Goal: Ask a question

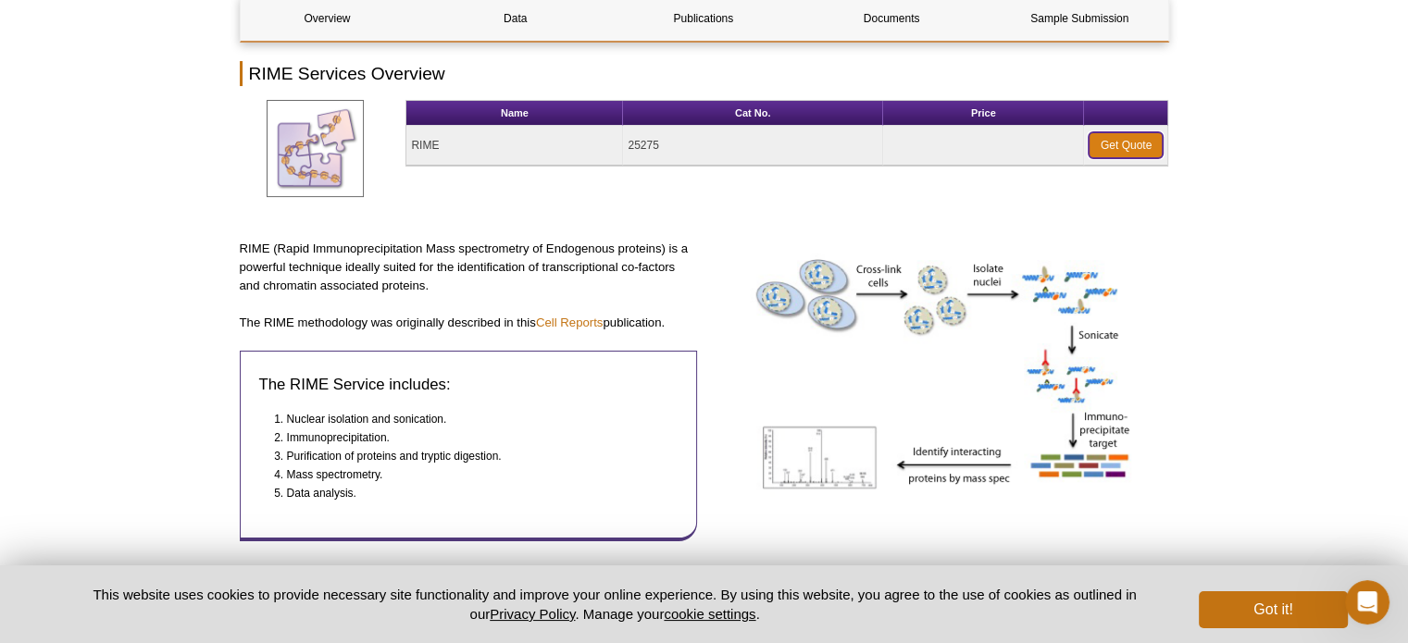
click at [1138, 142] on link "Get Quote" at bounding box center [1126, 145] width 74 height 26
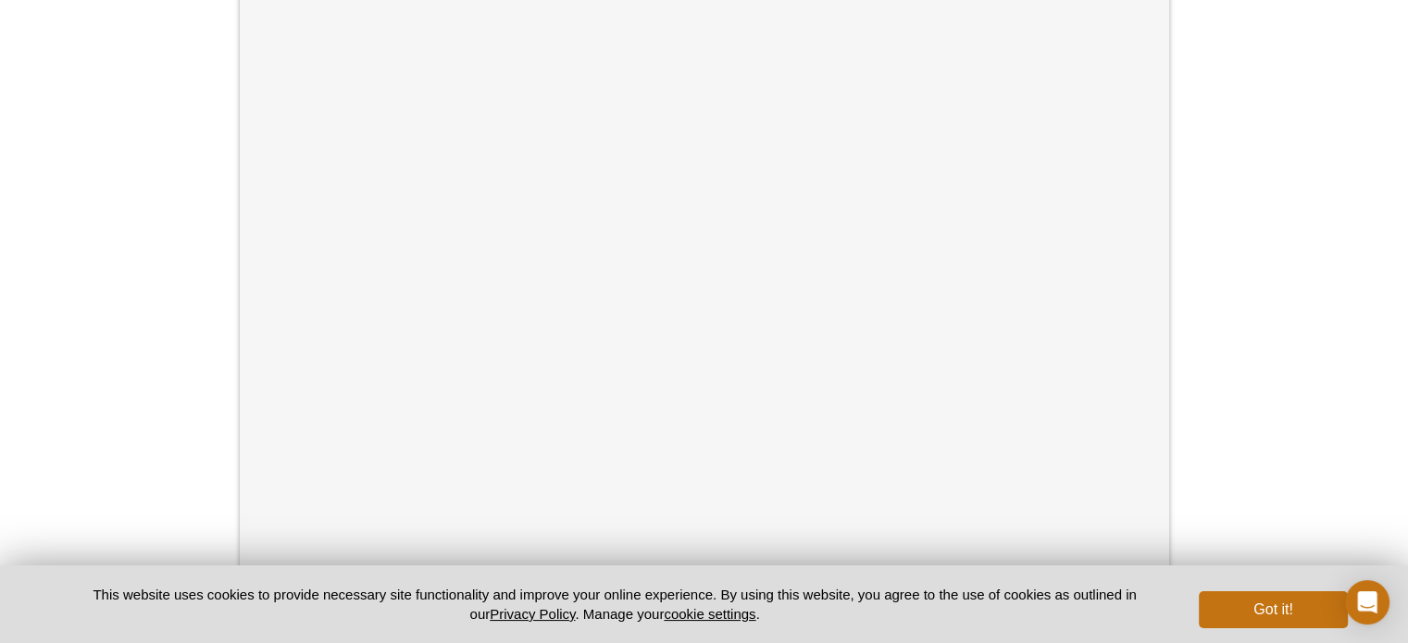
scroll to position [1, 0]
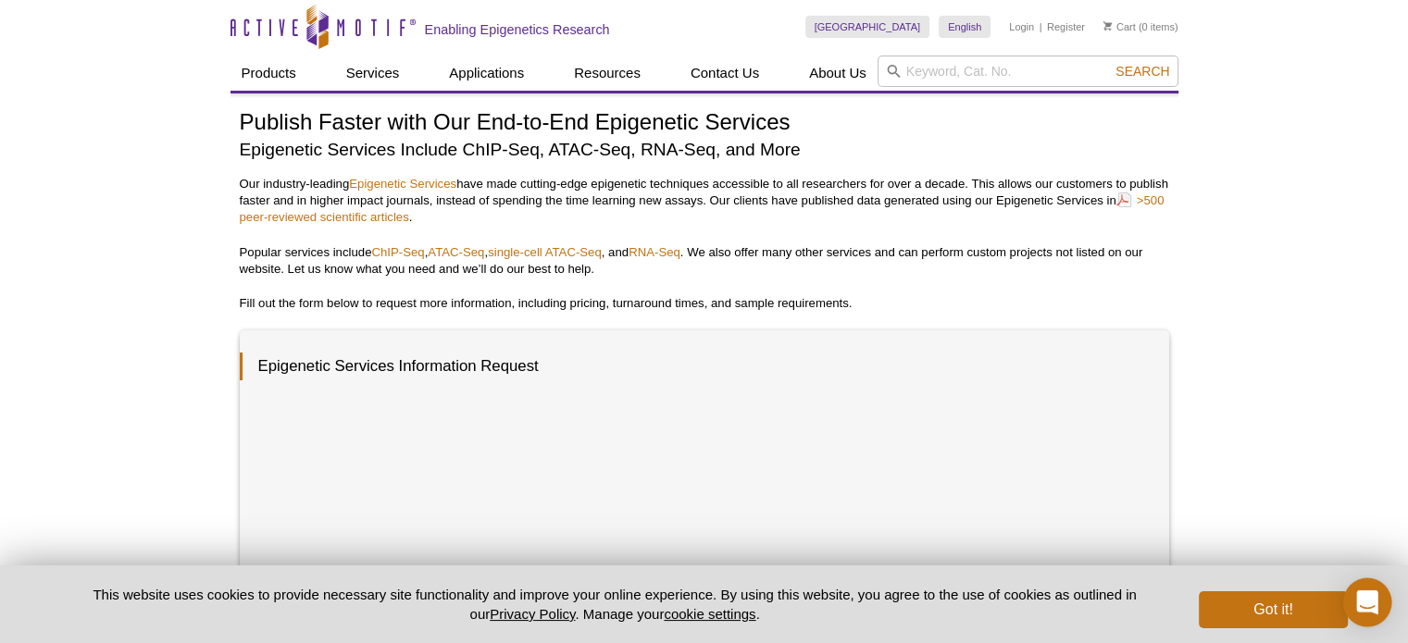
click at [1368, 605] on icon "Open Intercom Messenger" at bounding box center [1366, 603] width 21 height 24
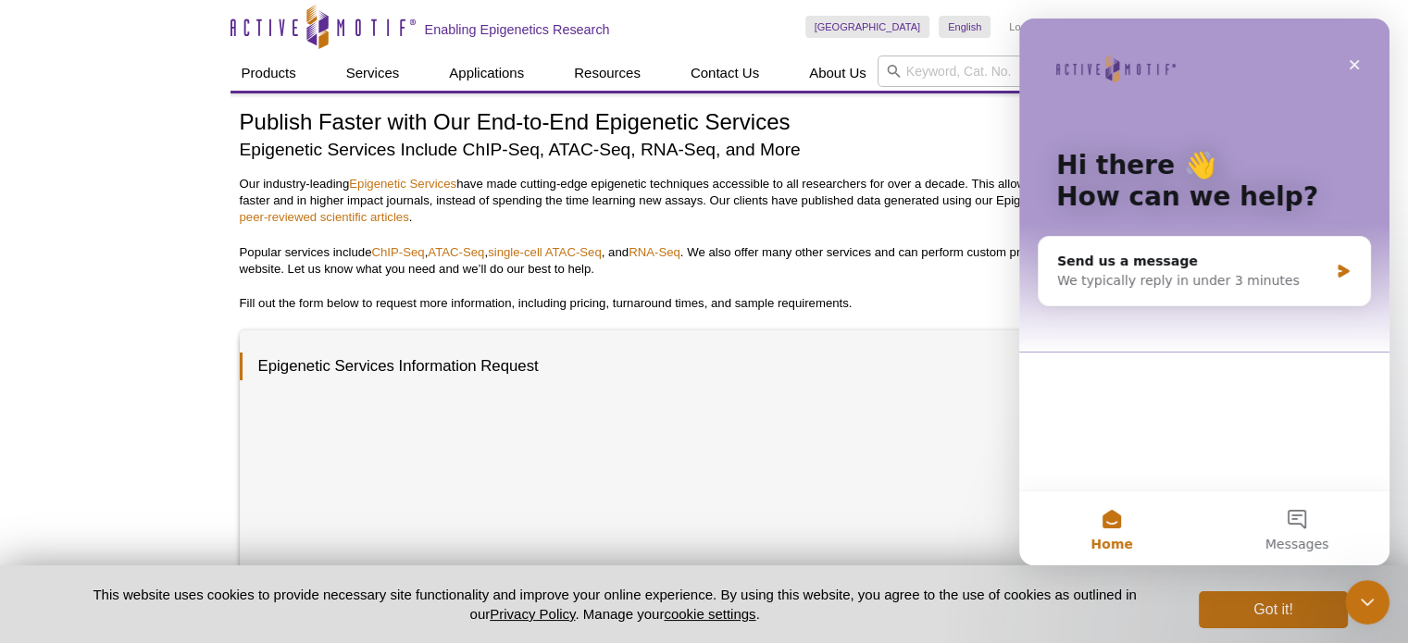
scroll to position [0, 0]
click at [1161, 274] on div "We typically reply in under 3 minutes" at bounding box center [1192, 280] width 271 height 19
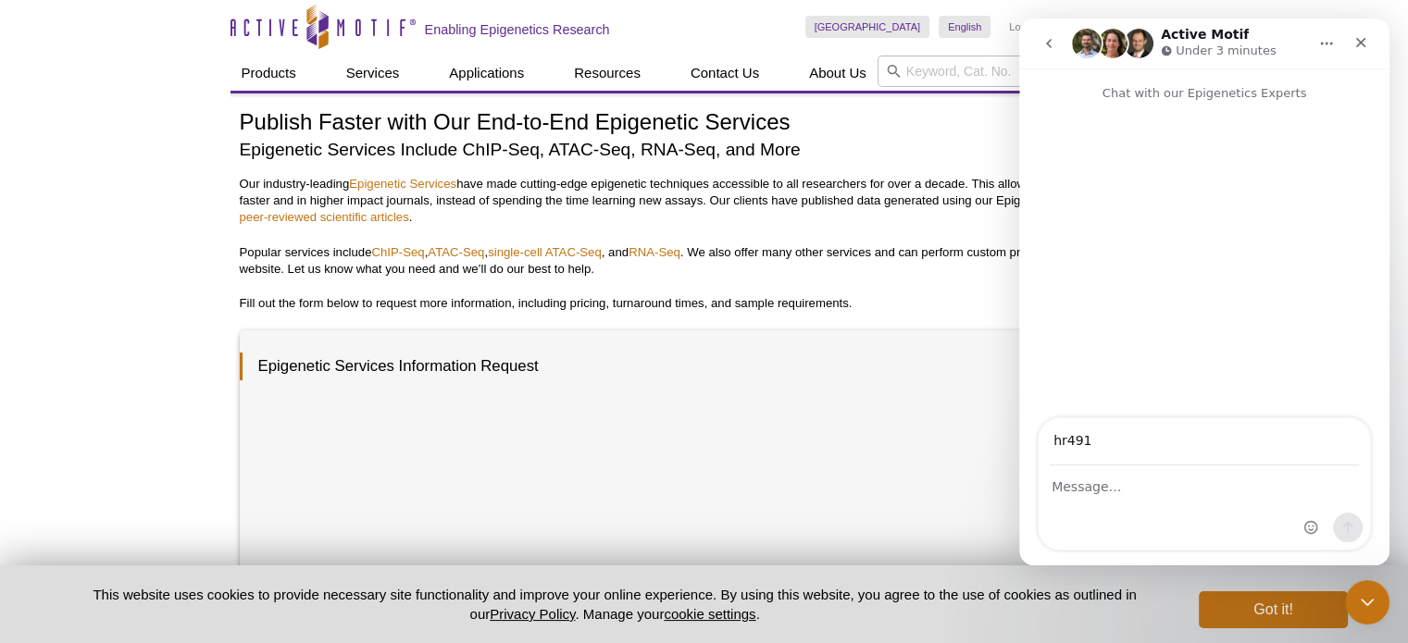
type input "[EMAIL_ADDRESS][DOMAIN_NAME]"
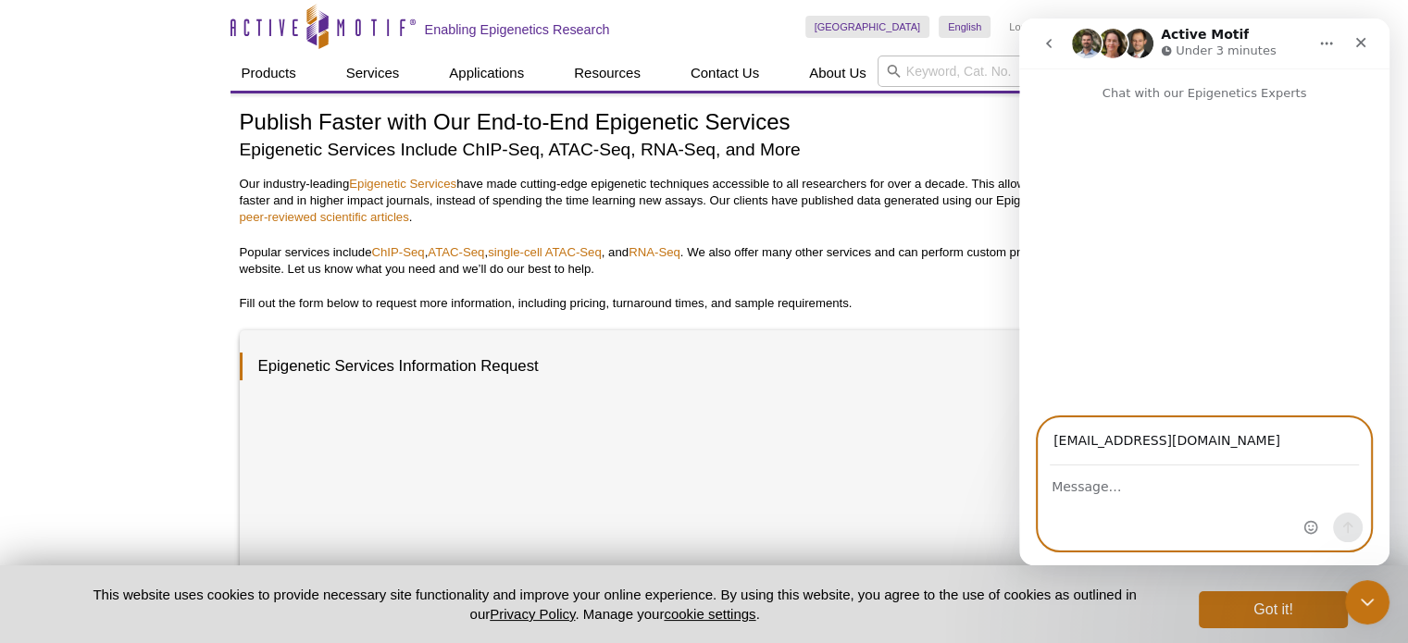
click at [1123, 489] on textarea "Message…" at bounding box center [1204, 482] width 331 height 31
type textarea "Hi!"
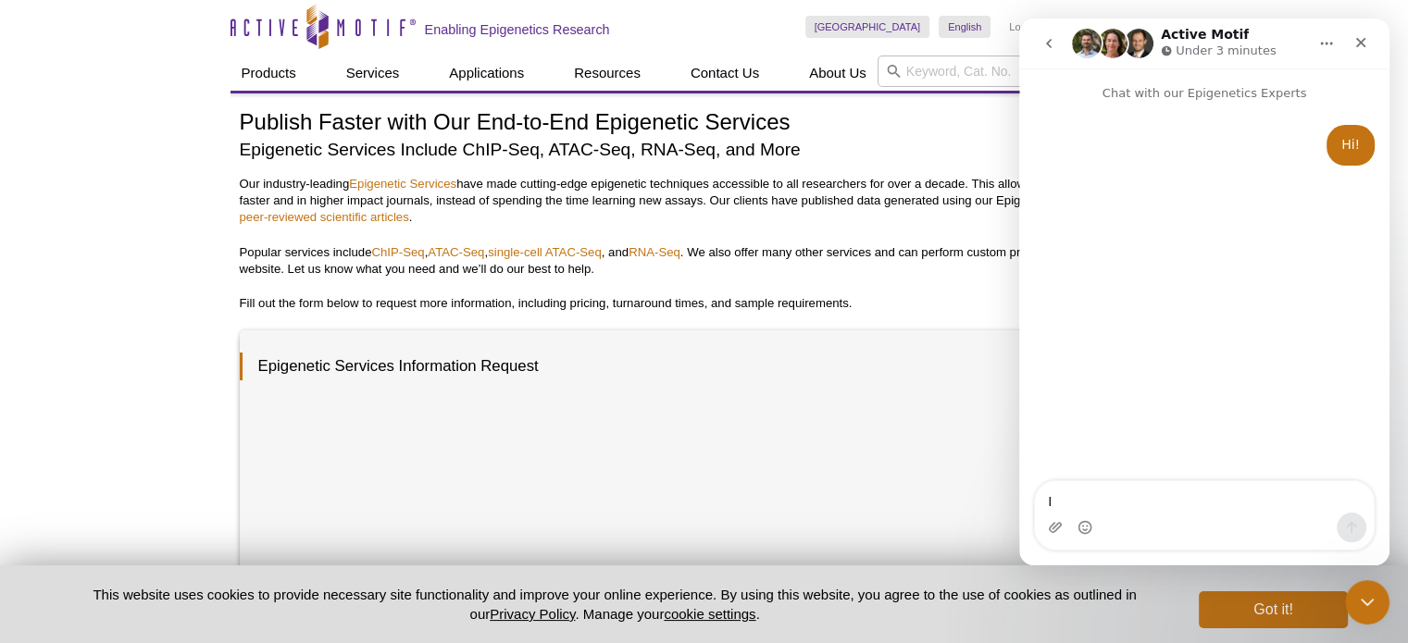
type textarea "I w"
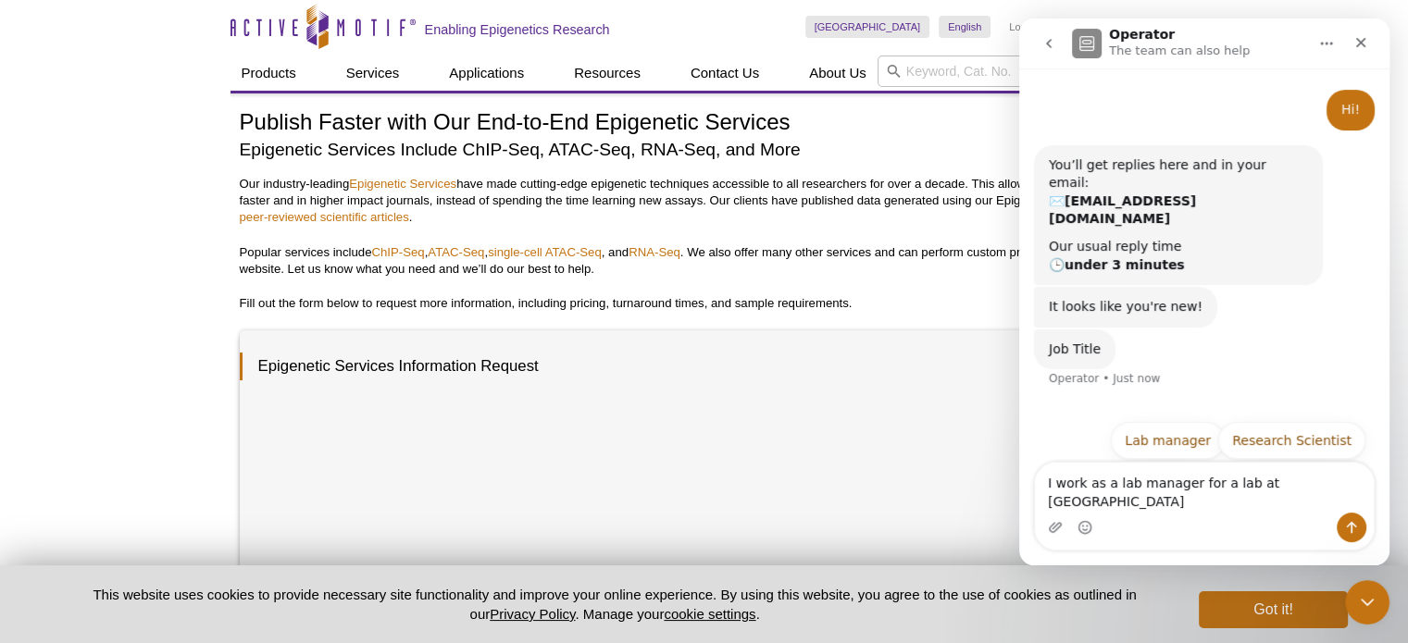
scroll to position [54, 0]
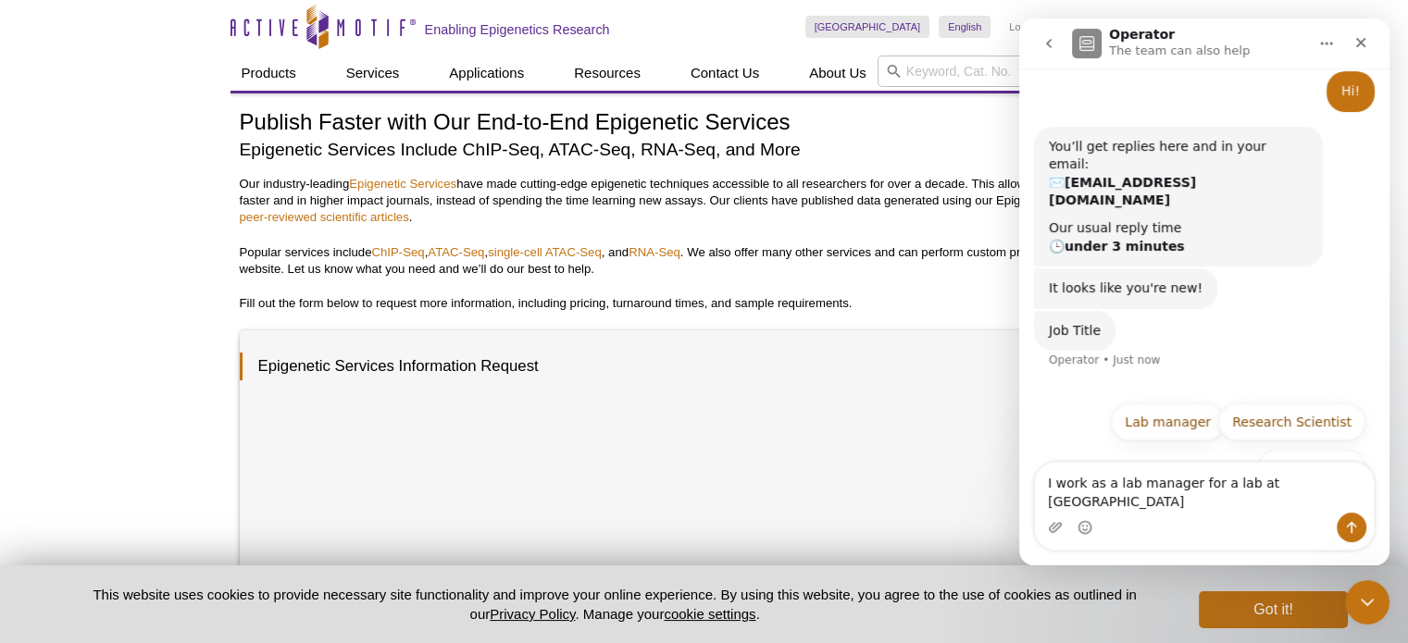
type textarea "I work as a lab manager for a lab at [GEOGRAPHIC_DATA]"
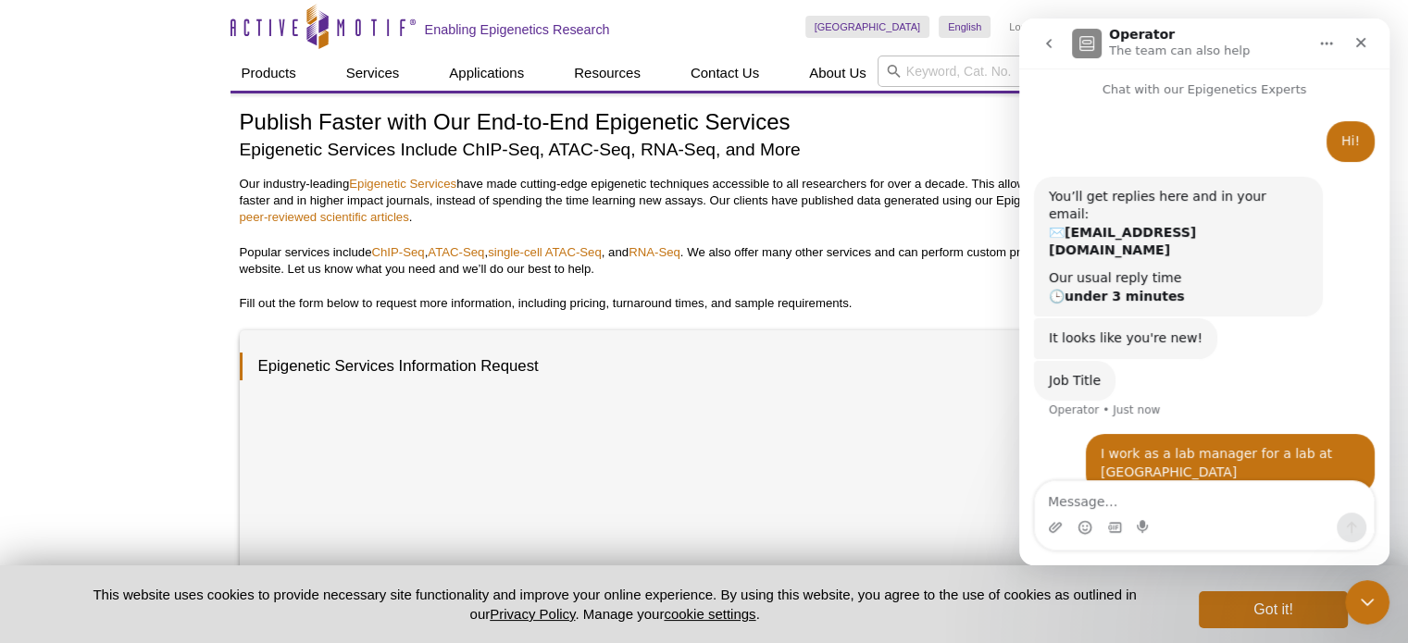
scroll to position [0, 0]
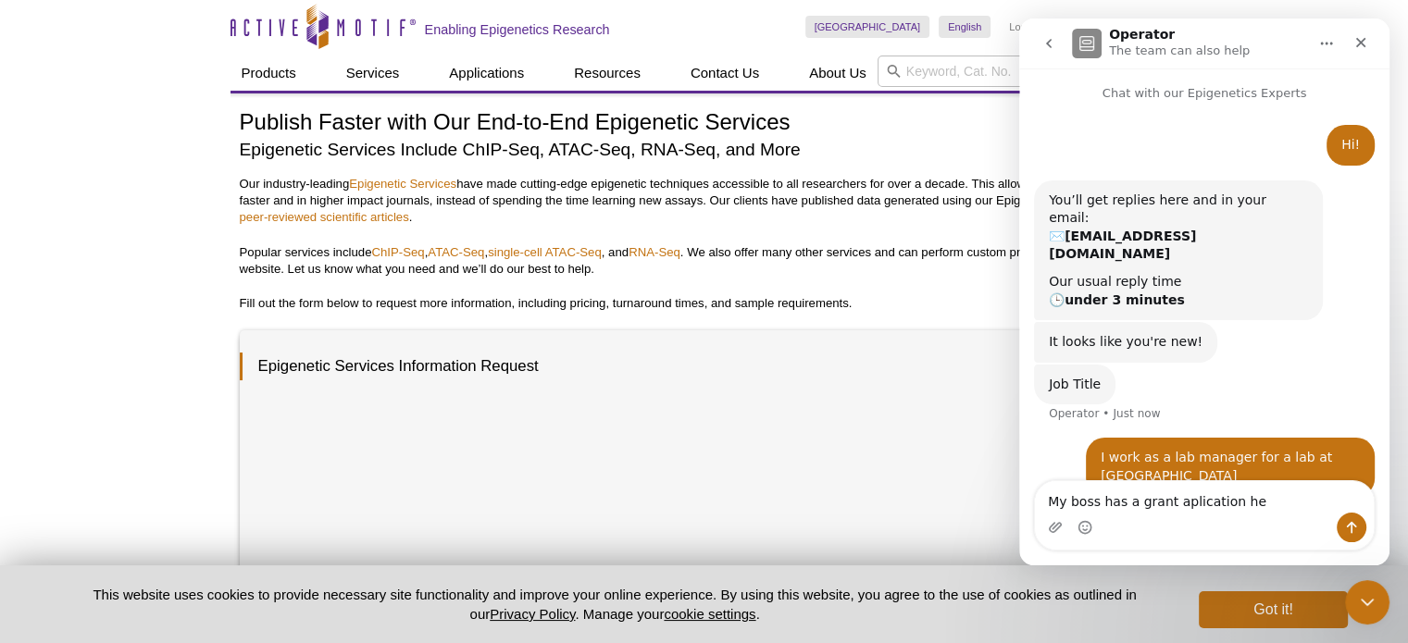
click at [1172, 512] on textarea "My boss has a grant aplication he" at bounding box center [1204, 496] width 339 height 31
click at [1265, 504] on textarea "My boss has a grant application he" at bounding box center [1204, 496] width 339 height 31
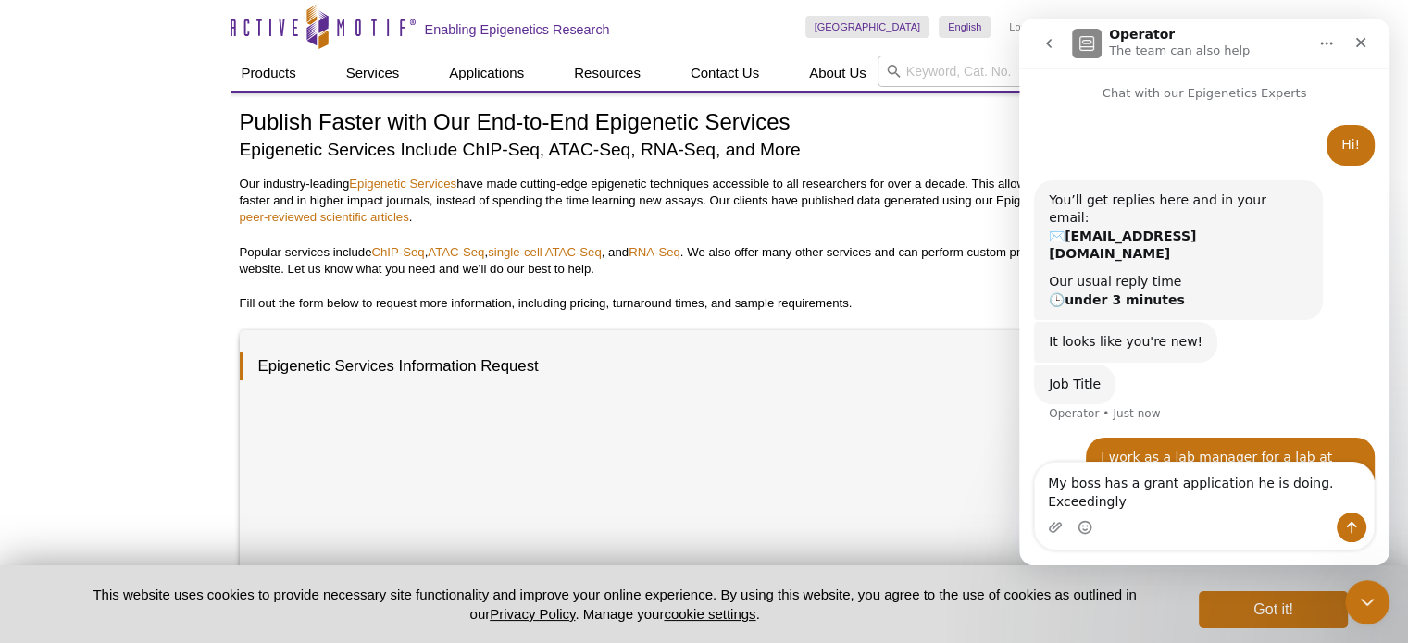
scroll to position [18, 0]
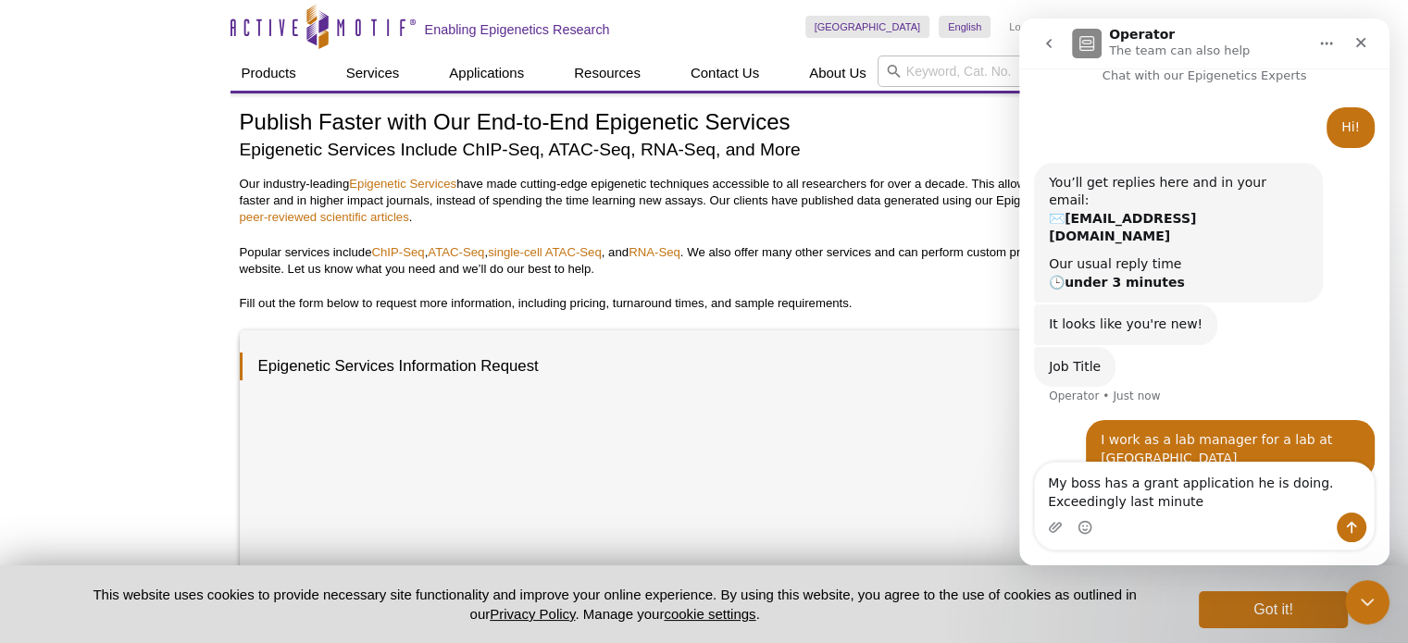
type textarea "My boss has a grant application he is doing. Exceedingly last minute!"
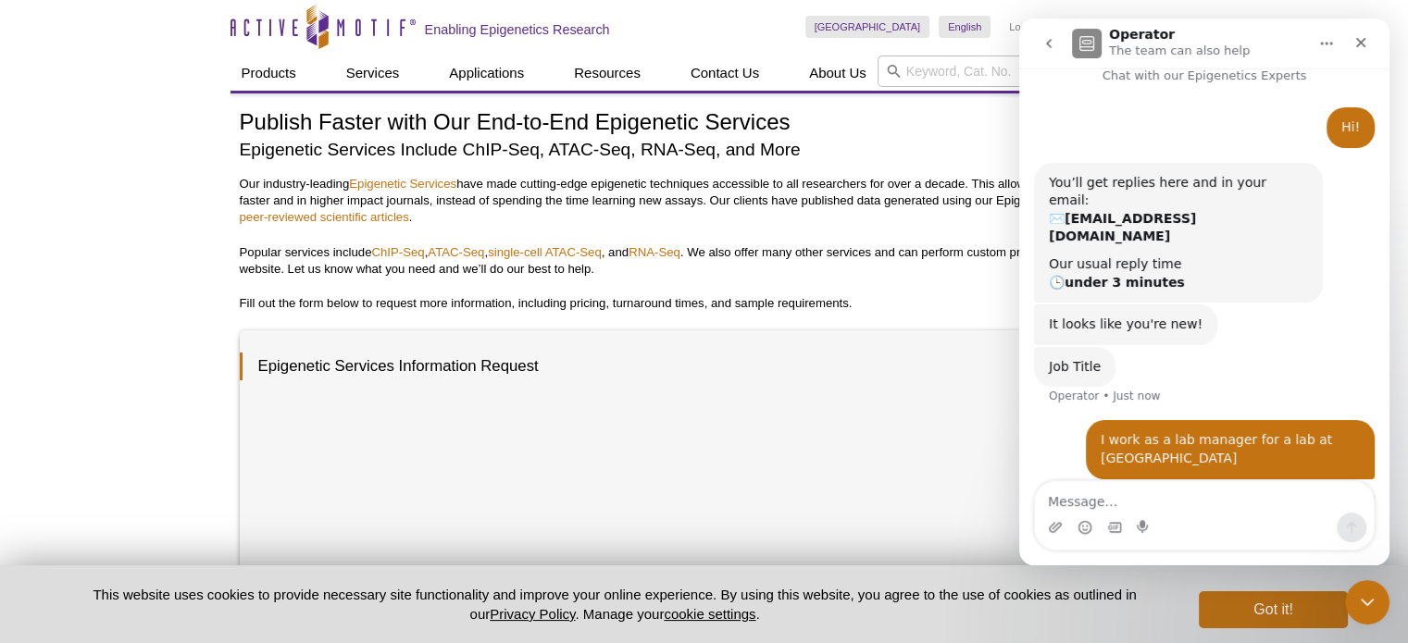
scroll to position [59, 0]
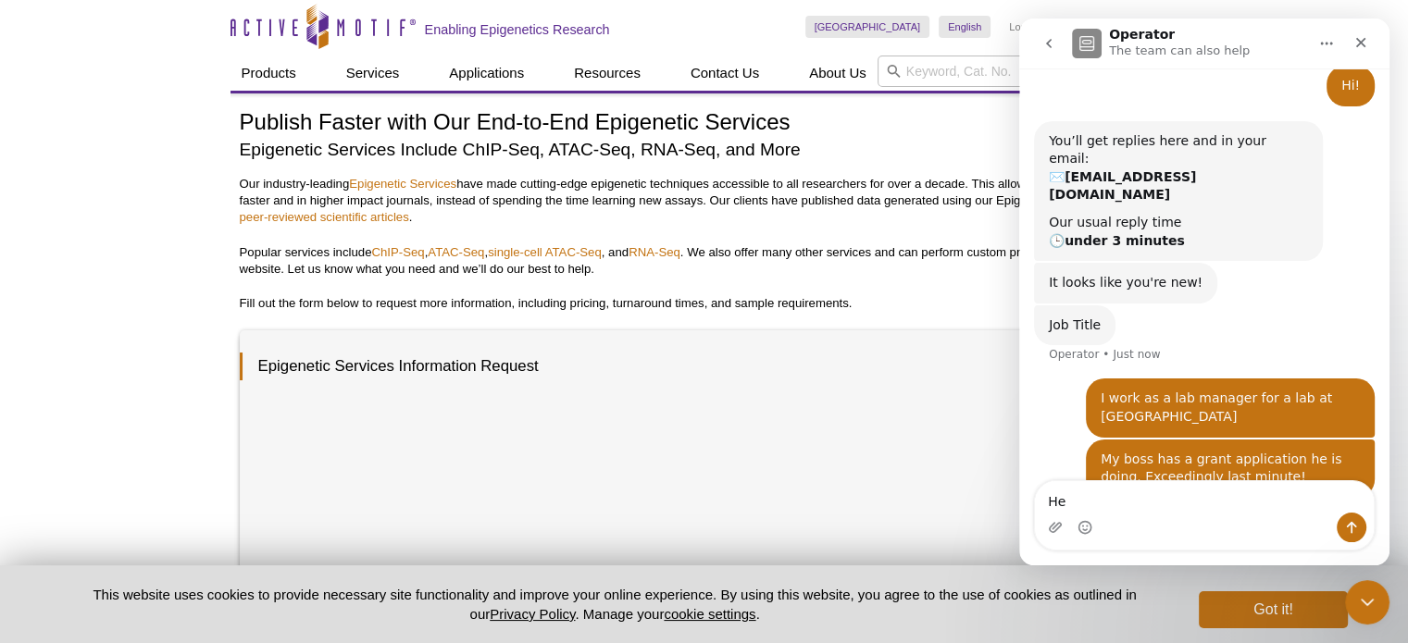
type textarea "H"
type textarea "Like it needs to be submitted in just over 7 hours"
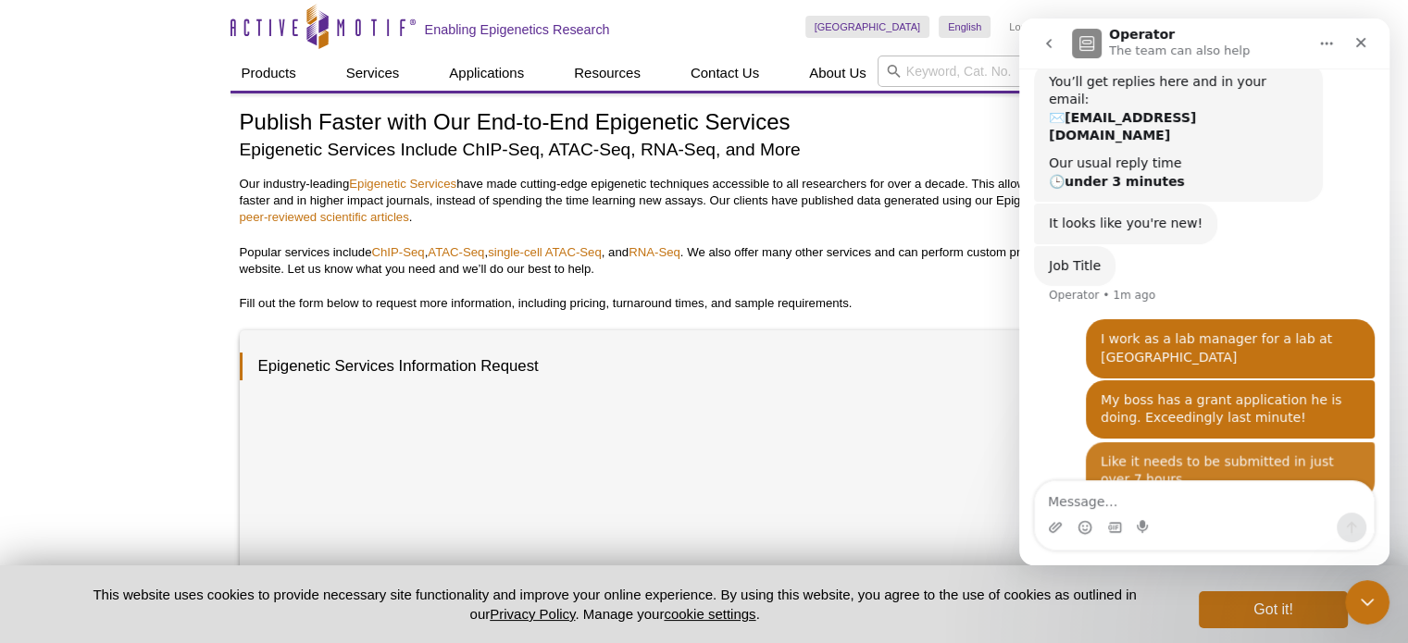
scroll to position [119, 0]
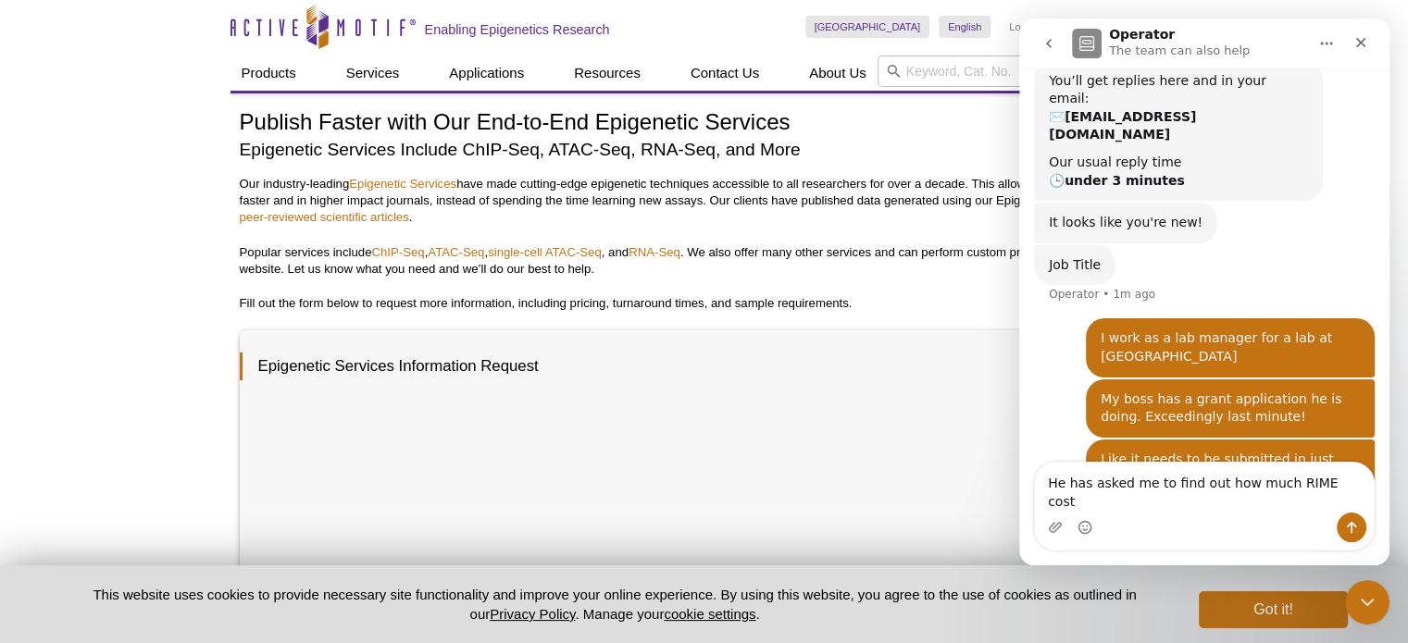
type textarea "He has asked me to find out how much RIME costs"
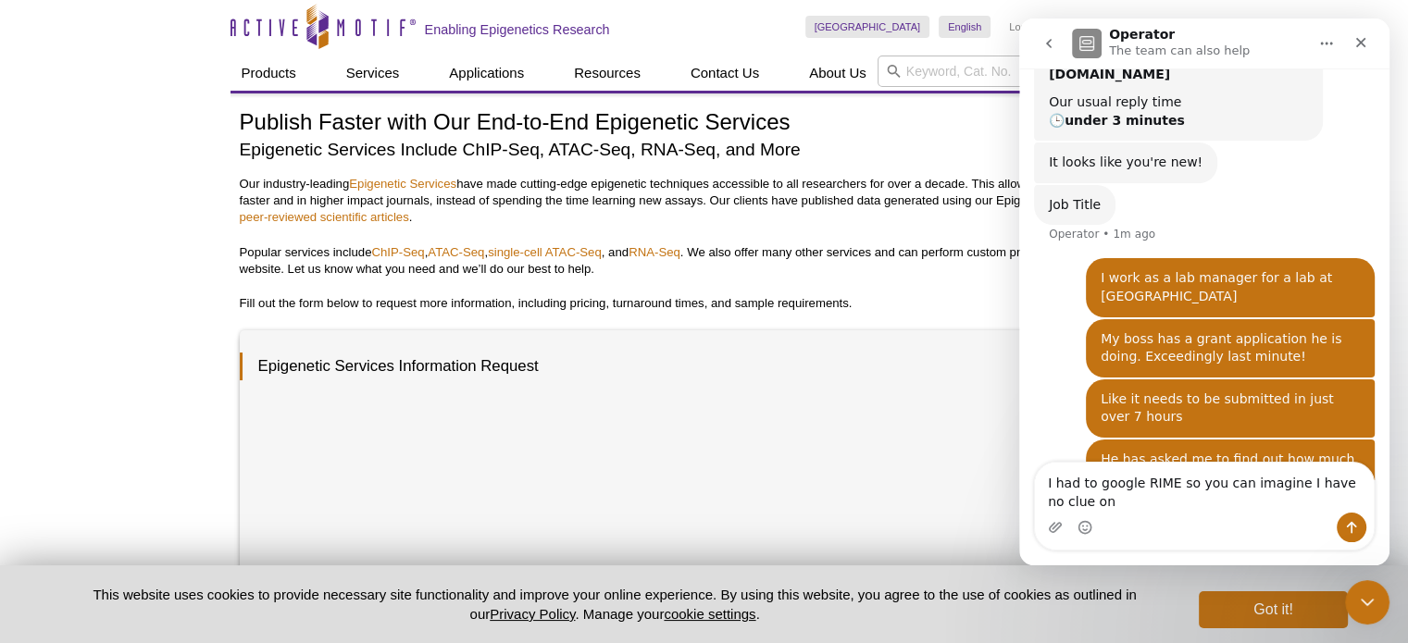
scroll to position [198, 0]
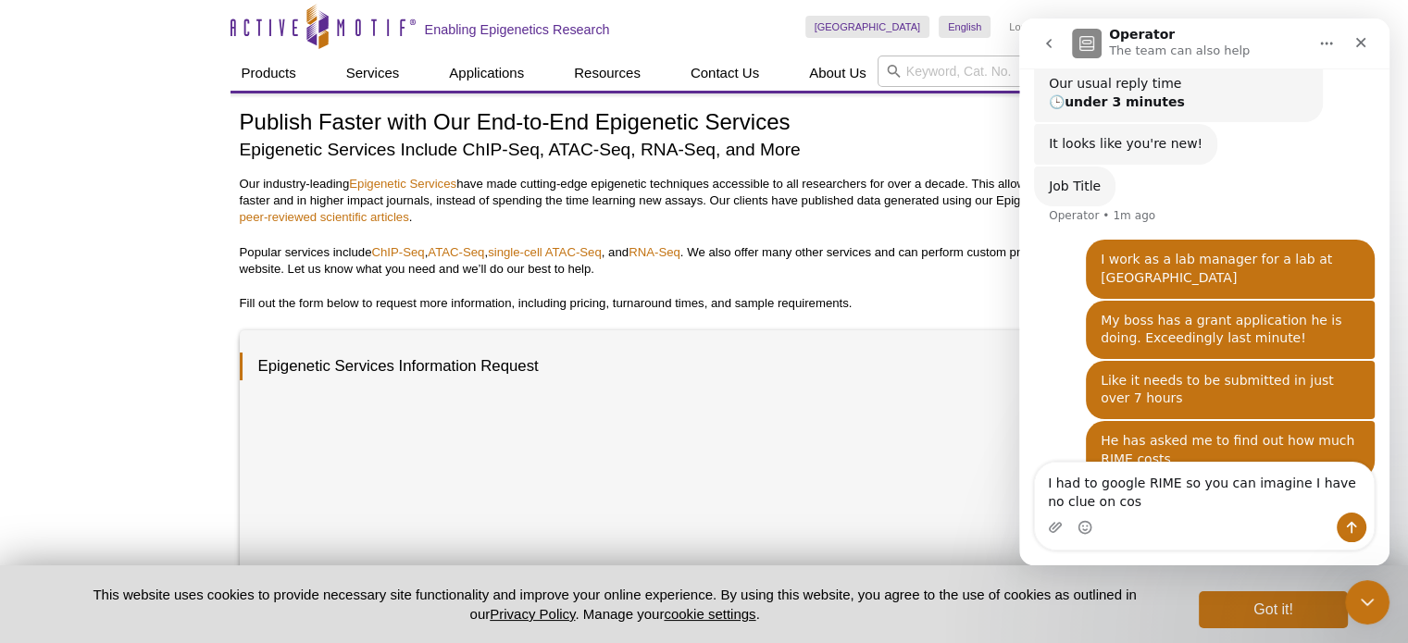
type textarea "I had to google RIME so you can imagine I have no clue on cost"
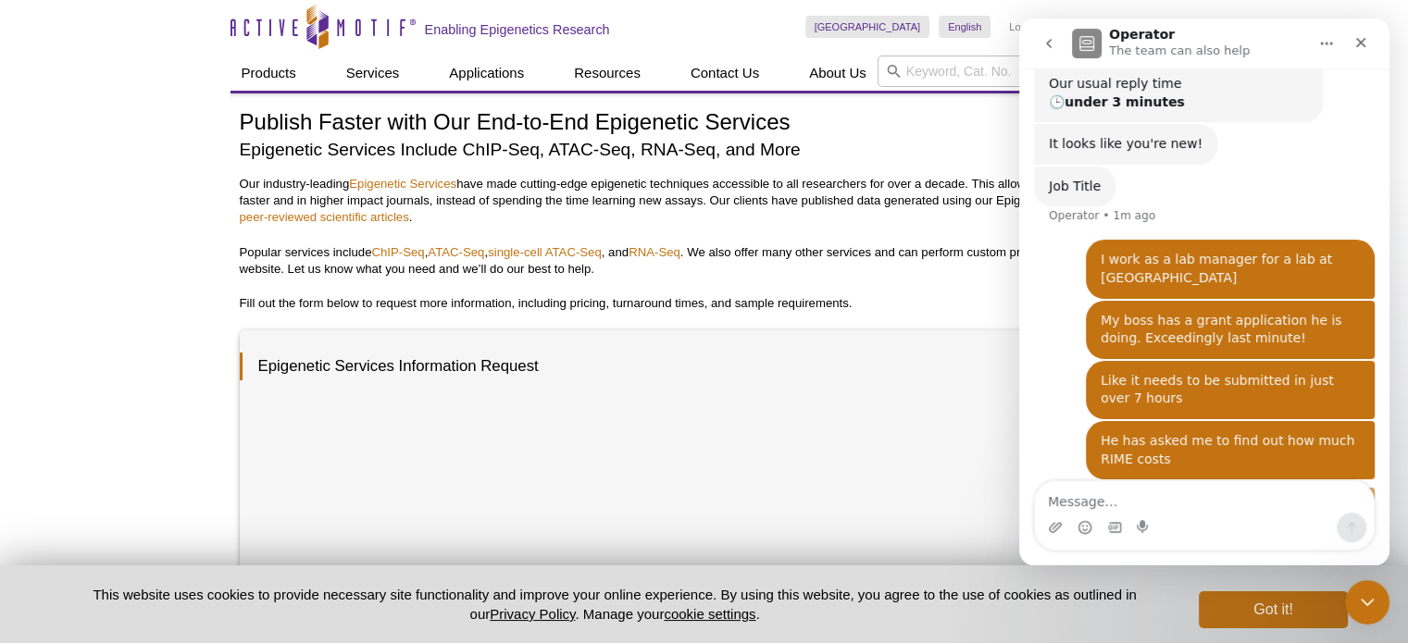
scroll to position [241, 0]
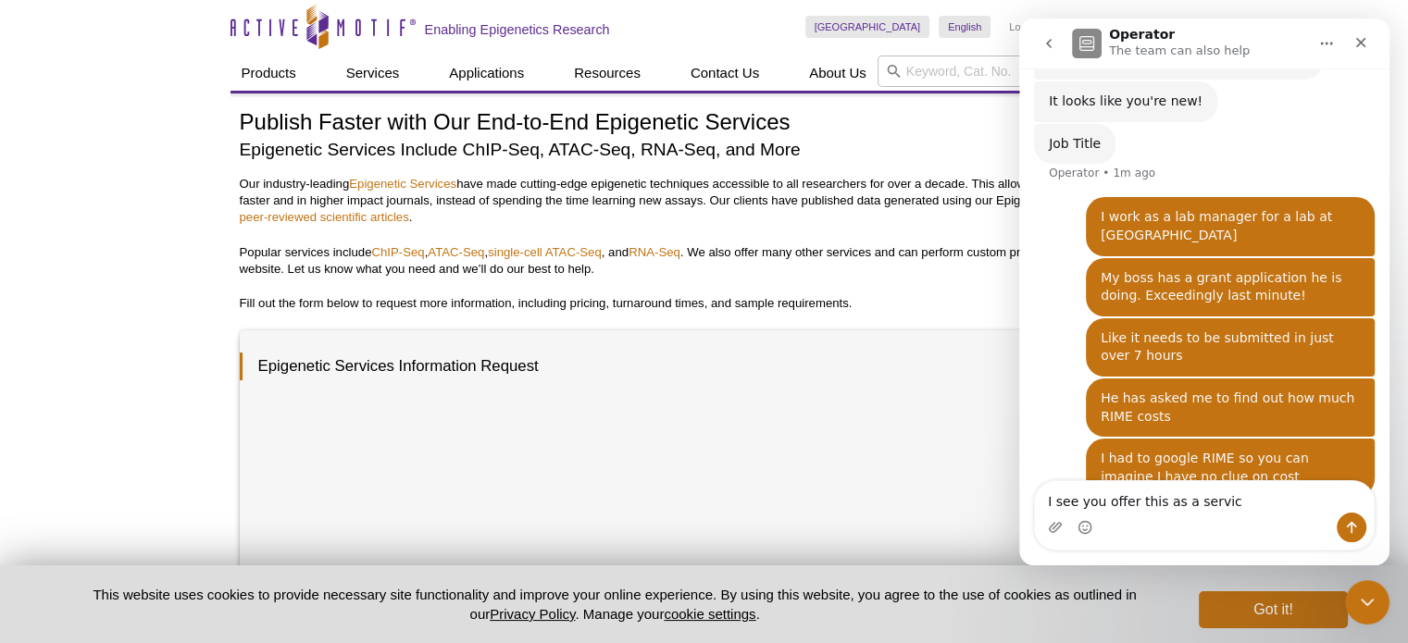
type textarea "I see you offer this as a service"
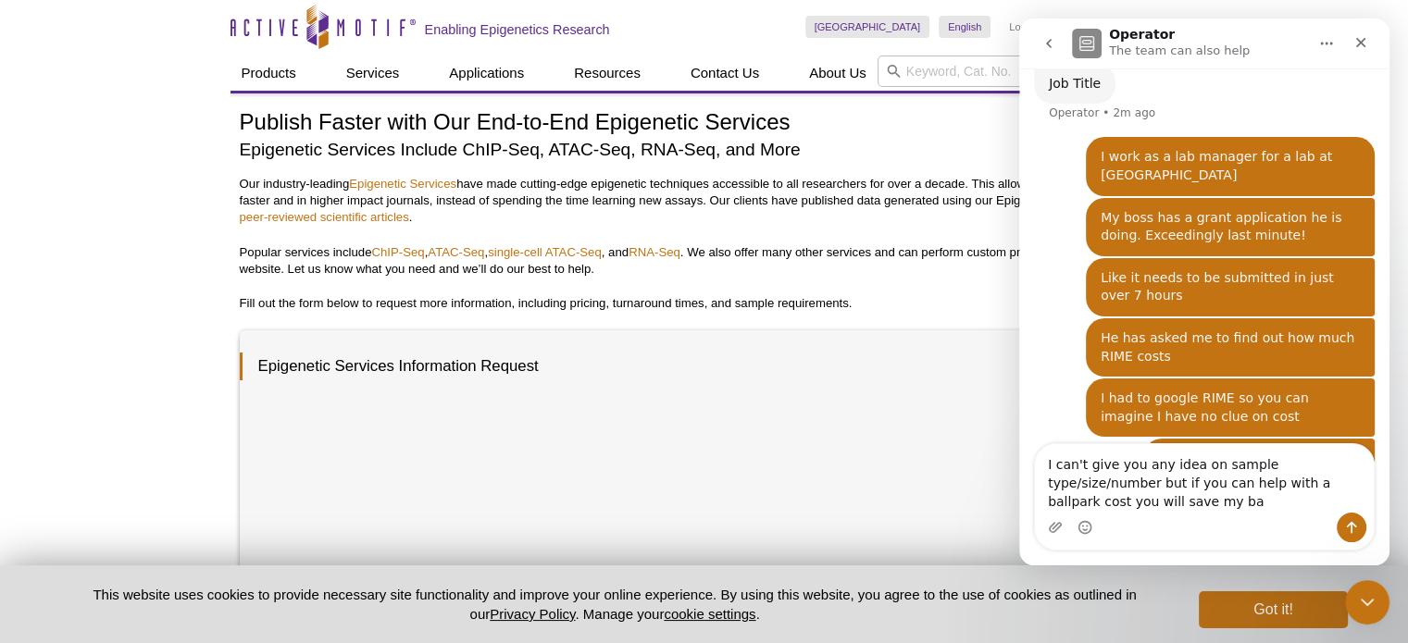
scroll to position [319, 0]
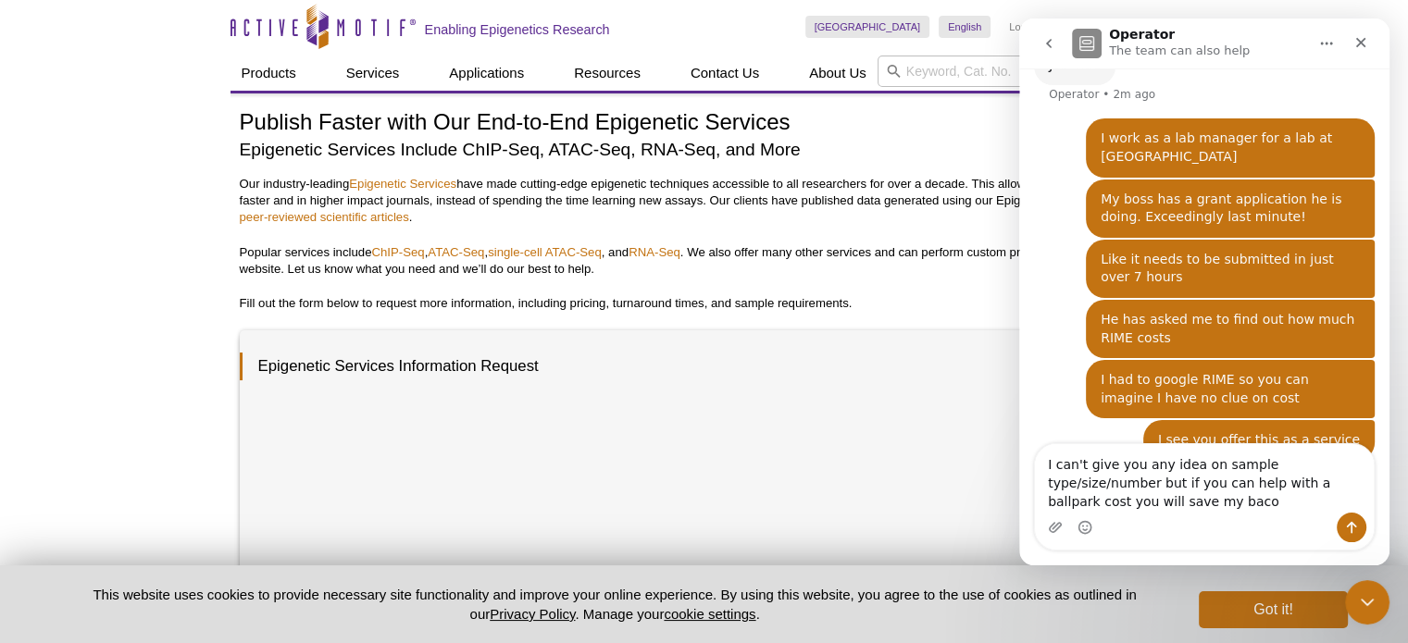
type textarea "I can't give you any idea on sample type/size/number but if you can help with a…"
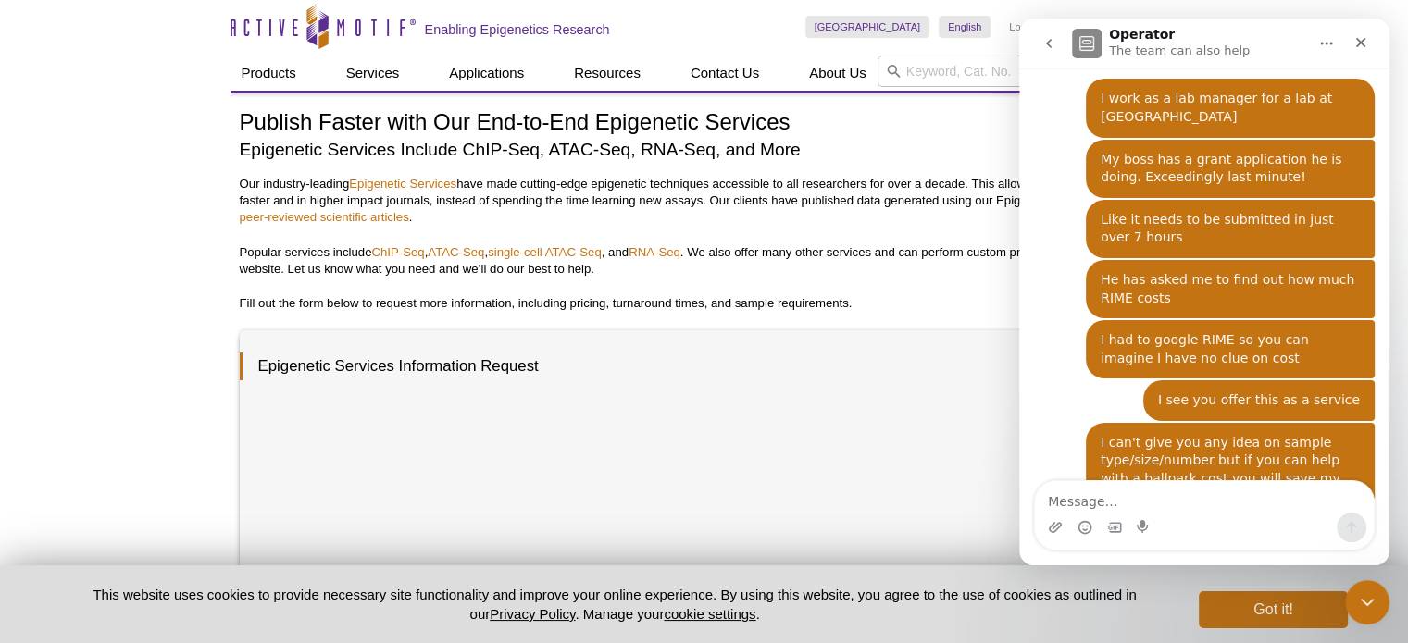
scroll to position [361, 0]
